Goal: Task Accomplishment & Management: Manage account settings

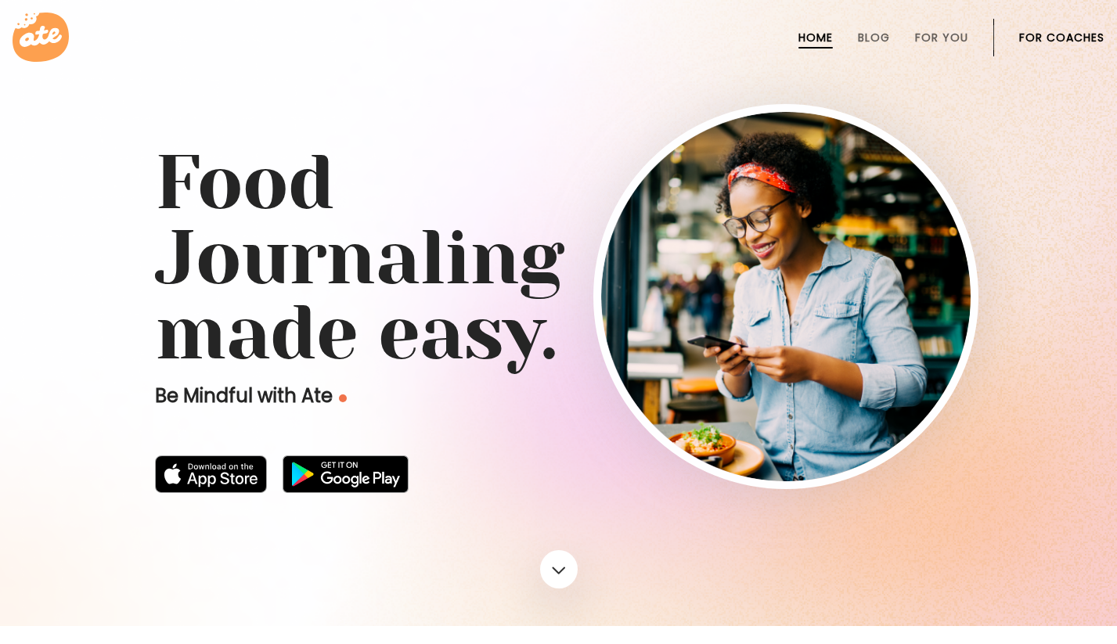
click at [1028, 38] on link "For Coaches" at bounding box center [1062, 37] width 85 height 13
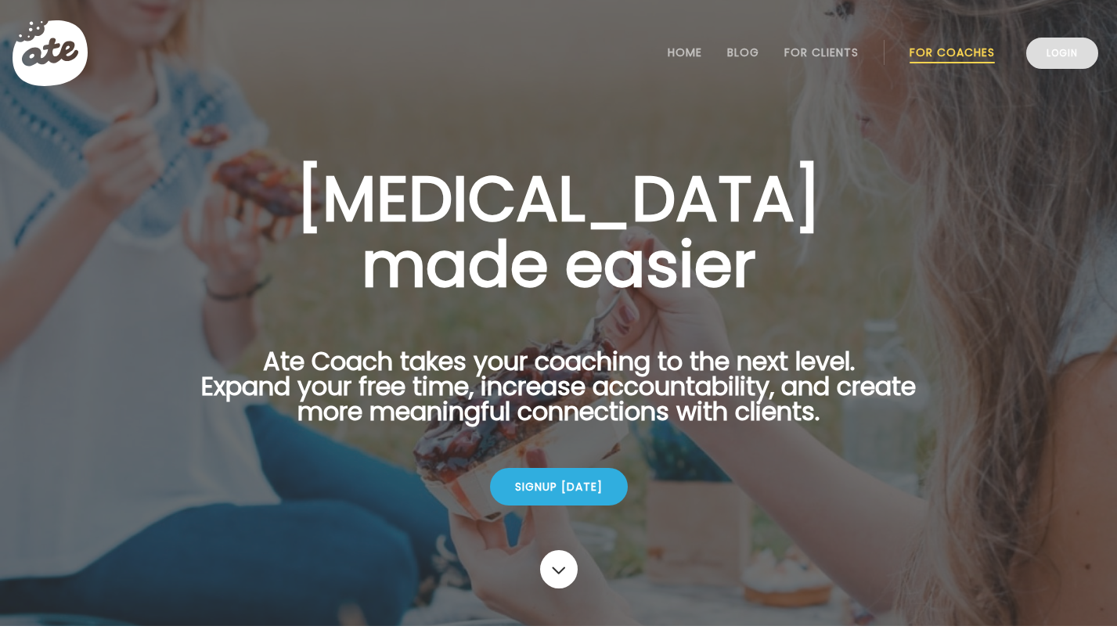
click at [1053, 52] on link "Login" at bounding box center [1063, 53] width 72 height 31
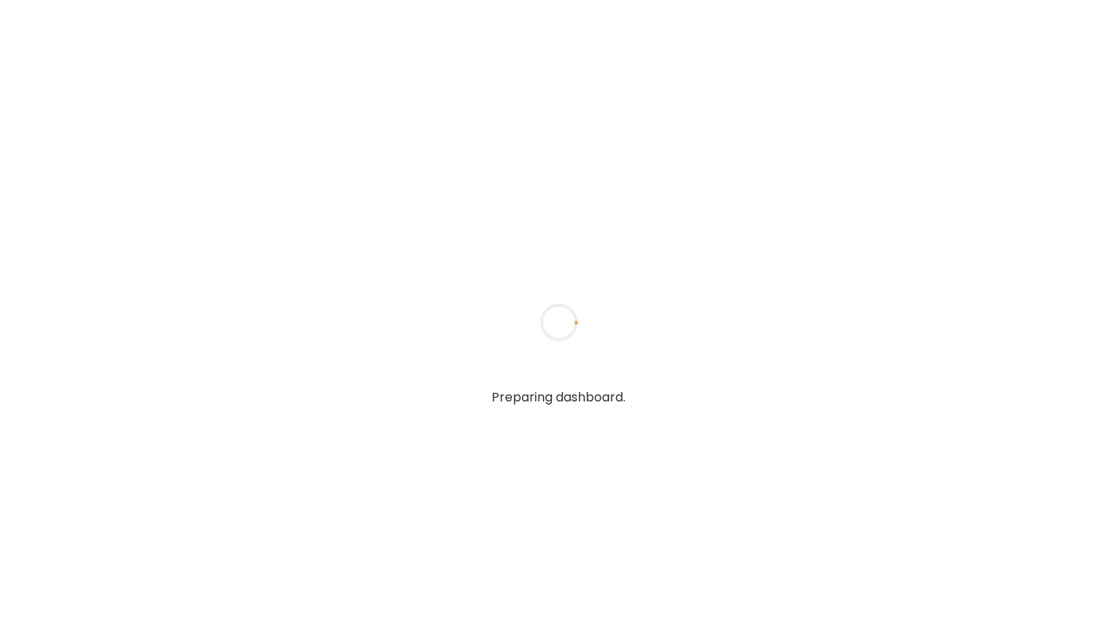
type input "**********"
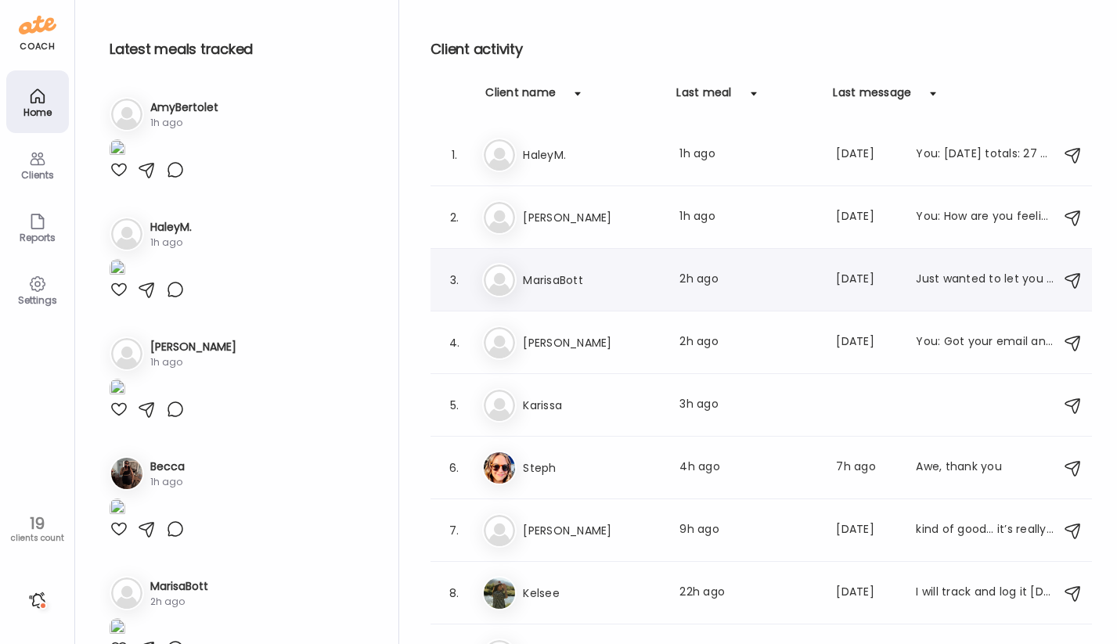
click at [629, 292] on div "Ma MarisaBott Last meal: 2h ago Last message: [DATE] Just wanted to let you kno…" at bounding box center [763, 280] width 563 height 34
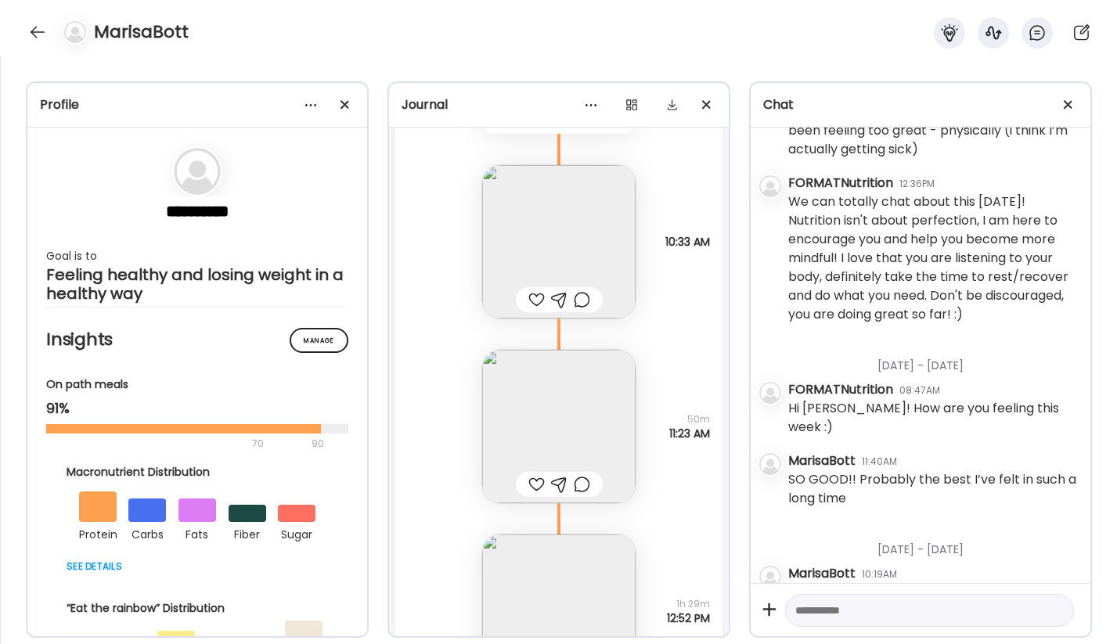
scroll to position [27081, 0]
click at [554, 243] on img at bounding box center [558, 245] width 153 height 153
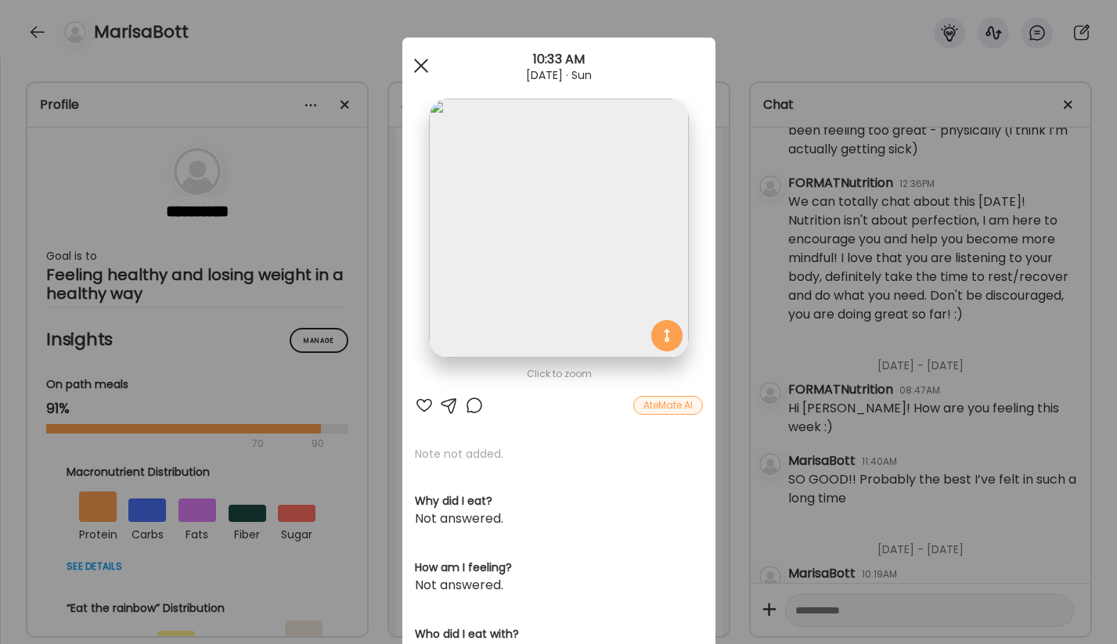
click at [411, 67] on div at bounding box center [421, 65] width 31 height 31
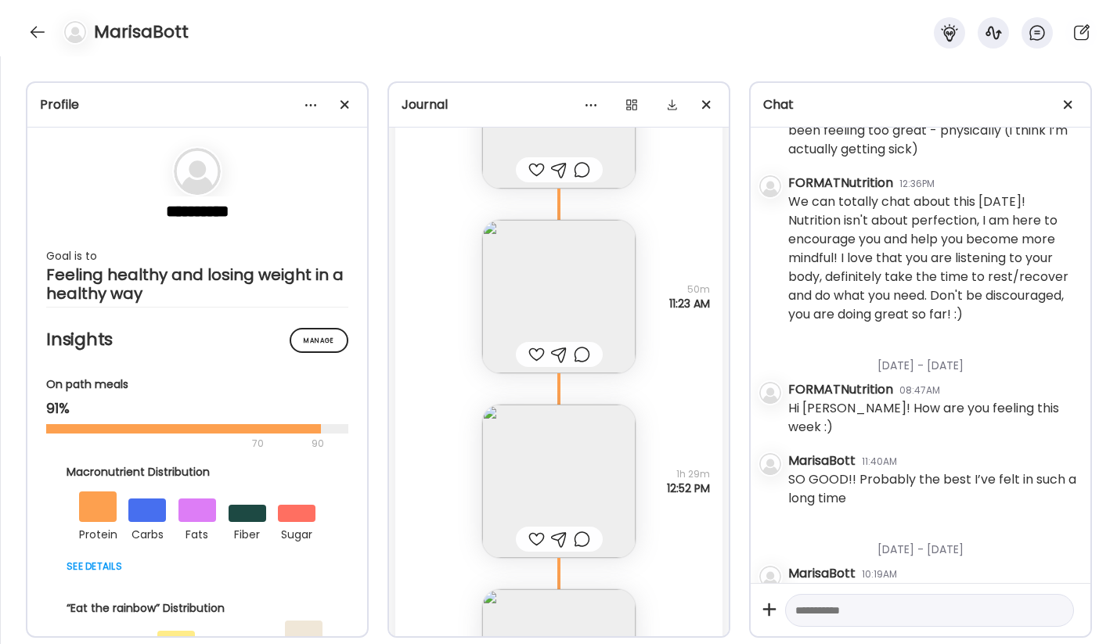
scroll to position [27215, 0]
